Goal: Use online tool/utility: Utilize a website feature to perform a specific function

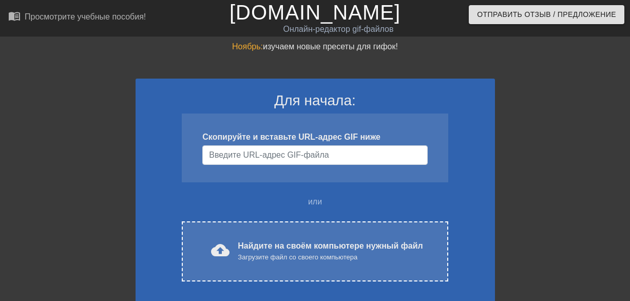
click at [544, 85] on div at bounding box center [584, 195] width 154 height 308
click at [309, 154] on input "Имя пользователя" at bounding box center [314, 155] width 225 height 20
paste input "file:///C:/Users/Admin/Desktop/ТЕКСТЫ/i.mp4"
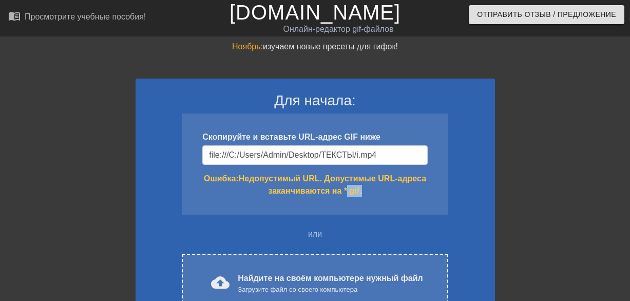
drag, startPoint x: 363, startPoint y: 191, endPoint x: 347, endPoint y: 191, distance: 16.4
click at [347, 191] on div "Ошибка: Недопустимый URL. Допустимые URL-адреса заканчиваются на *.gif." at bounding box center [314, 184] width 225 height 25
copy div ".gif."
drag, startPoint x: 379, startPoint y: 156, endPoint x: 357, endPoint y: 156, distance: 22.6
click at [357, 156] on input "file:///C:/Users/Admin/Desktop/ТЕКСТЫ/i.mp4" at bounding box center [314, 155] width 225 height 20
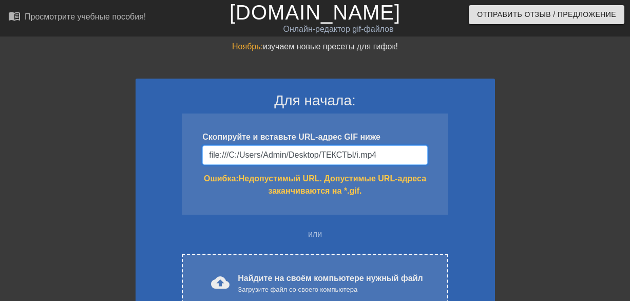
paste input ".gif."
drag, startPoint x: 376, startPoint y: 152, endPoint x: 186, endPoint y: 157, distance: 190.0
click at [186, 157] on div "Скопируйте и вставьте URL-адрес GIF ниже file:///C:/Users/Admin/Desktop/ТЕКСТЫ/…" at bounding box center [315, 163] width 266 height 101
type input "file:///C:/Users/Admin/Desktop/ТЕКСТЫ/.gif."
click at [539, 163] on div at bounding box center [584, 195] width 154 height 308
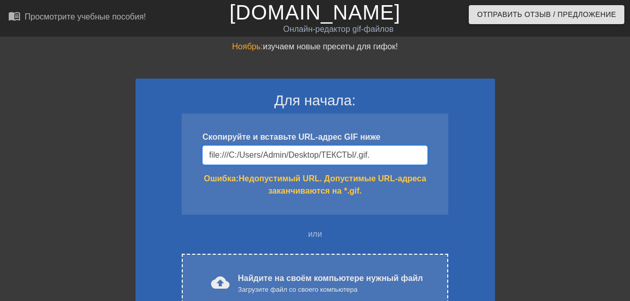
drag, startPoint x: 375, startPoint y: 155, endPoint x: 122, endPoint y: 169, distance: 253.0
click at [379, 153] on input "file:///C:/Users/Admin/Desktop/ТЕКСТЫ/.gif." at bounding box center [314, 155] width 225 height 20
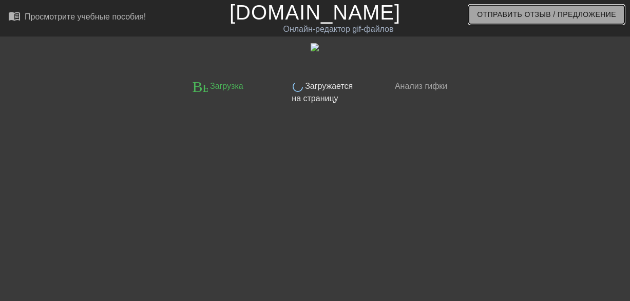
drag, startPoint x: 543, startPoint y: 23, endPoint x: 524, endPoint y: 12, distance: 21.8
click at [542, 29] on div "Отправить Отзыв / Предложение" at bounding box center [529, 17] width 215 height 35
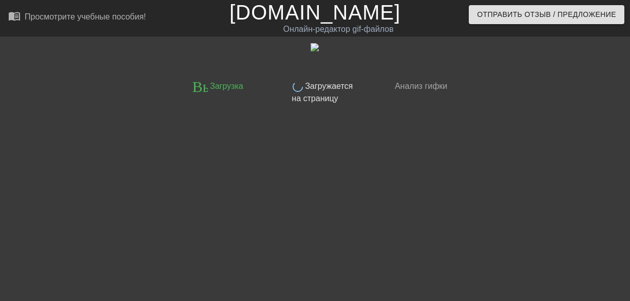
click at [287, 20] on link "[DOMAIN_NAME]" at bounding box center [314, 12] width 171 height 23
click at [330, 17] on link "[DOMAIN_NAME]" at bounding box center [314, 12] width 171 height 23
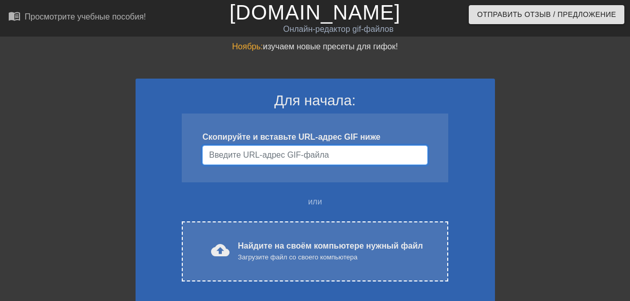
click at [272, 158] on input "Имя пользователя" at bounding box center [314, 155] width 225 height 20
click at [557, 91] on div at bounding box center [584, 195] width 154 height 308
click at [300, 157] on input "Имя пользователя" at bounding box center [314, 155] width 225 height 20
click at [296, 158] on input "Имя пользователя" at bounding box center [314, 155] width 225 height 20
